Goal: Information Seeking & Learning: Check status

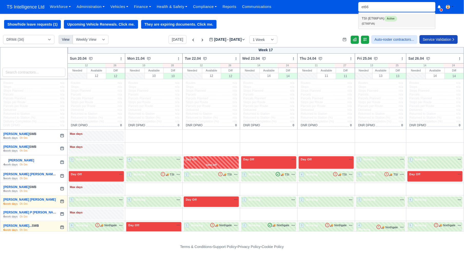
click at [379, 20] on link "TSI (ET66FVA) Active (ET66FVA)" at bounding box center [397, 21] width 76 height 14
type input "ET66FVA"
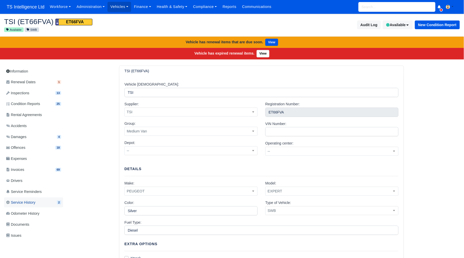
click at [46, 202] on link "Service History 2" at bounding box center [33, 203] width 59 height 10
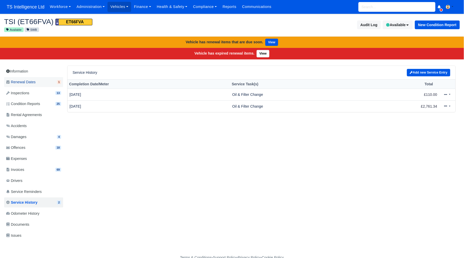
click at [39, 81] on link "Renewal Dates 1" at bounding box center [33, 82] width 59 height 10
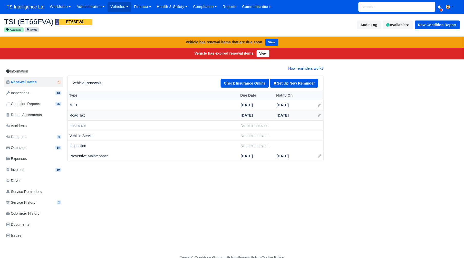
scroll to position [2, 0]
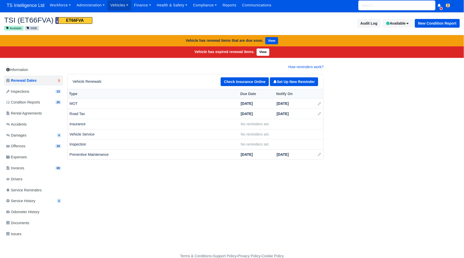
click at [372, 6] on input "search" at bounding box center [396, 6] width 77 height 10
click at [374, 18] on link "TSI (LD71HVS) Garage (LD71HVS)" at bounding box center [397, 19] width 76 height 14
type input "LD71HVS"
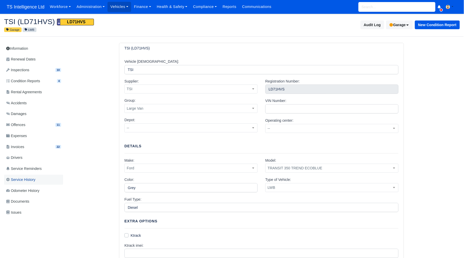
click at [28, 181] on span "Service History" at bounding box center [20, 180] width 29 height 6
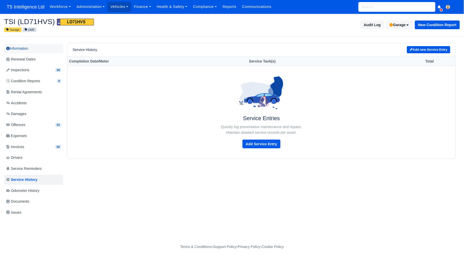
click at [24, 49] on link "Information" at bounding box center [33, 48] width 59 height 9
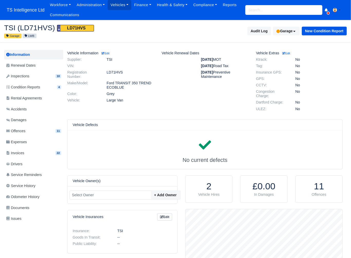
scroll to position [51, 157]
click at [261, 12] on input "search" at bounding box center [283, 10] width 77 height 10
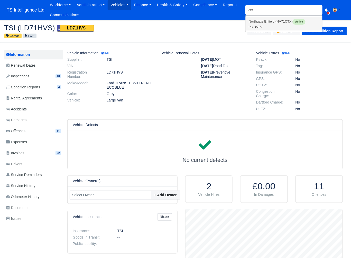
click at [261, 24] on link "Northgate Enfield (NV71CTX) Active (NV71CTX)" at bounding box center [283, 24] width 76 height 14
type input "NV71CTX"
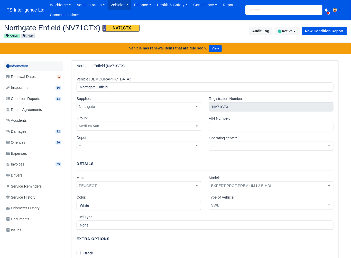
click at [24, 65] on link "Information" at bounding box center [33, 66] width 59 height 9
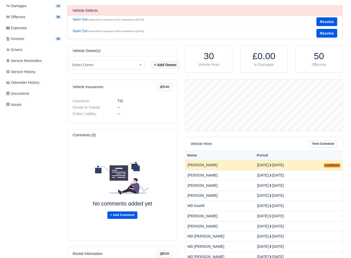
scroll to position [51, 157]
drag, startPoint x: 20, startPoint y: 192, endPoint x: 61, endPoint y: 196, distance: 41.3
click at [20, 192] on div "Information Renewal Dates 1 Inspections 16 Condition Reports 63 Rental Agreemen…" at bounding box center [33, 162] width 59 height 455
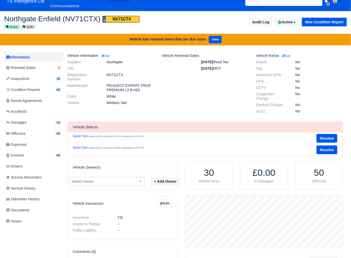
scroll to position [0, 0]
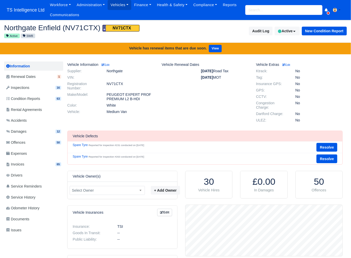
click at [265, 7] on input "search" at bounding box center [283, 10] width 77 height 10
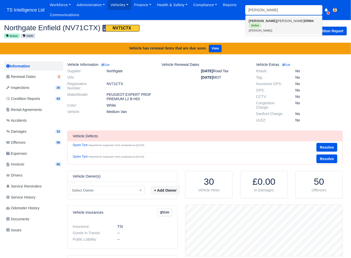
click at [272, 22] on link "Abel Ionatan Luca DRM4 Active (Abel Ionatan Luca)" at bounding box center [283, 25] width 76 height 17
type input "[PERSON_NAME]"
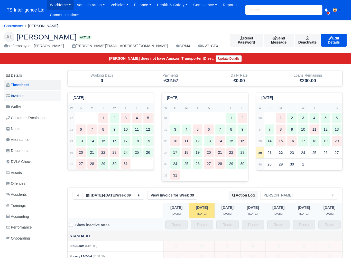
click at [22, 96] on span "Invoices" at bounding box center [15, 96] width 18 height 6
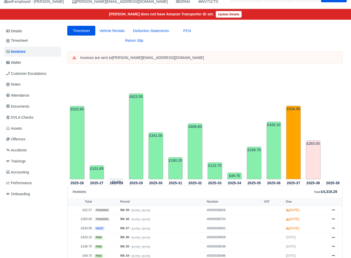
scroll to position [42, 0]
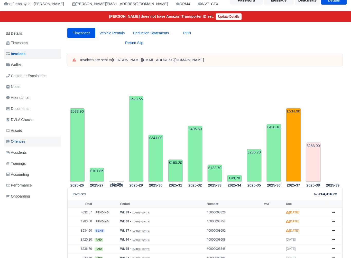
click at [25, 143] on span "Offences" at bounding box center [15, 142] width 19 height 6
